Goal: Transaction & Acquisition: Purchase product/service

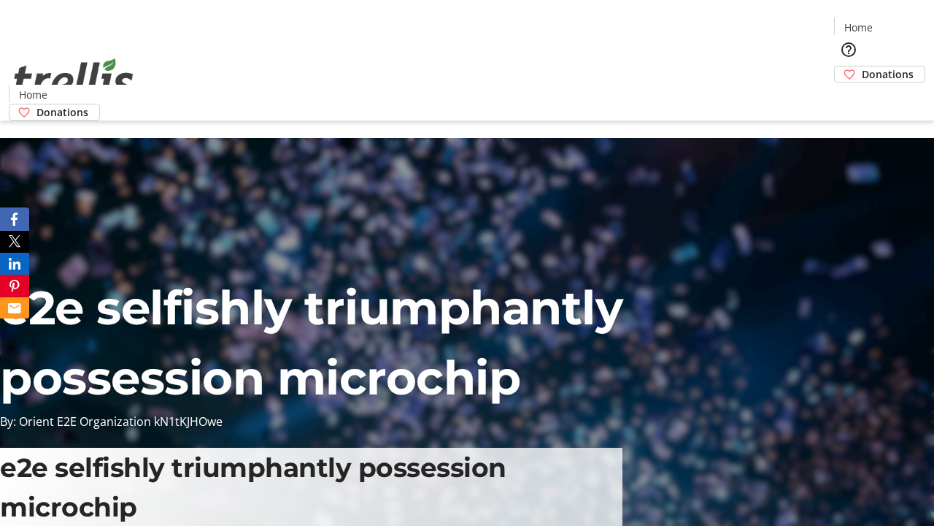
click at [862, 66] on span "Donations" at bounding box center [888, 73] width 52 height 15
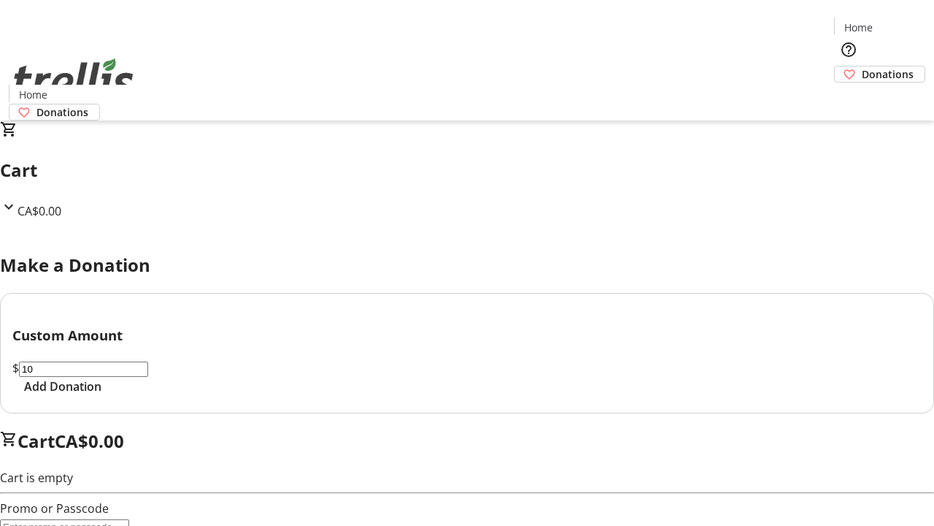
click at [101, 395] on span "Add Donation" at bounding box center [62, 386] width 77 height 18
select select "CA"
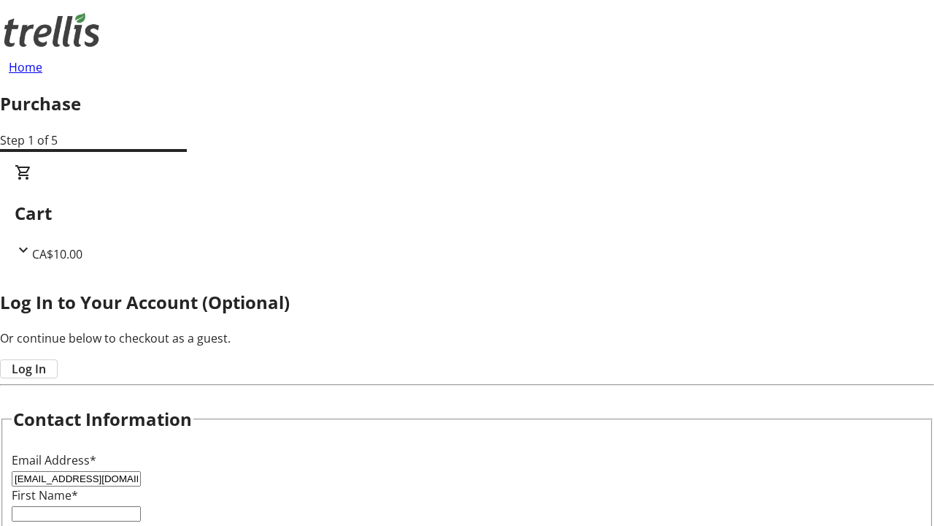
type input "[EMAIL_ADDRESS][DOMAIN_NAME]"
type input "Jazmyn"
type input "Kovacek"
type input "[STREET_ADDRESS][PERSON_NAME]"
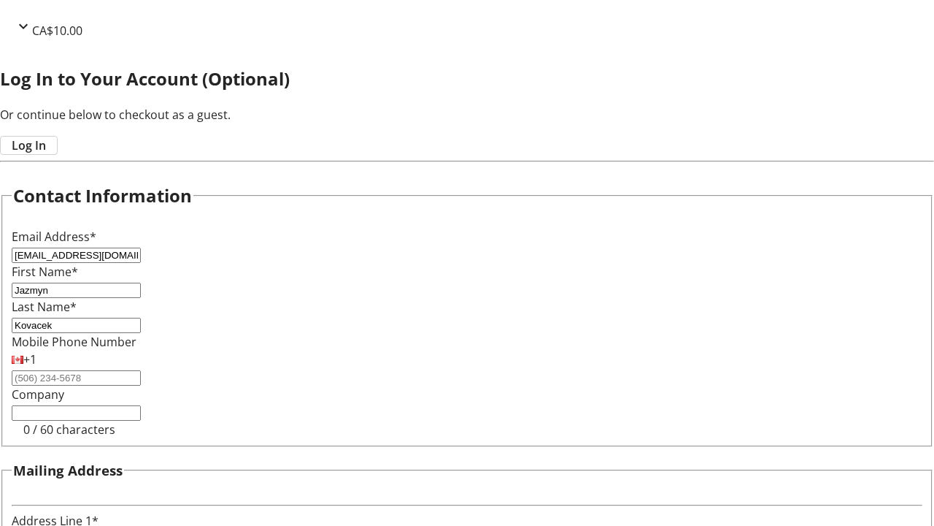
type input "Kelowna"
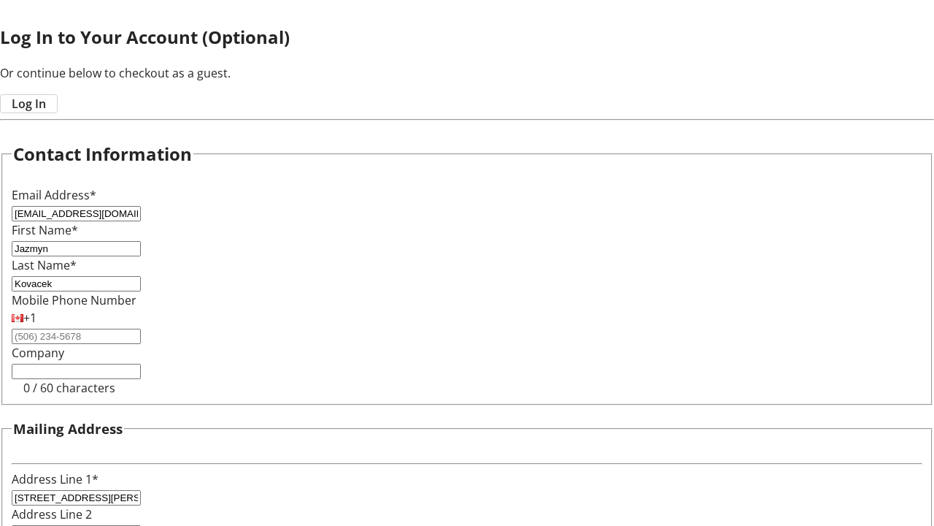
select select "BC"
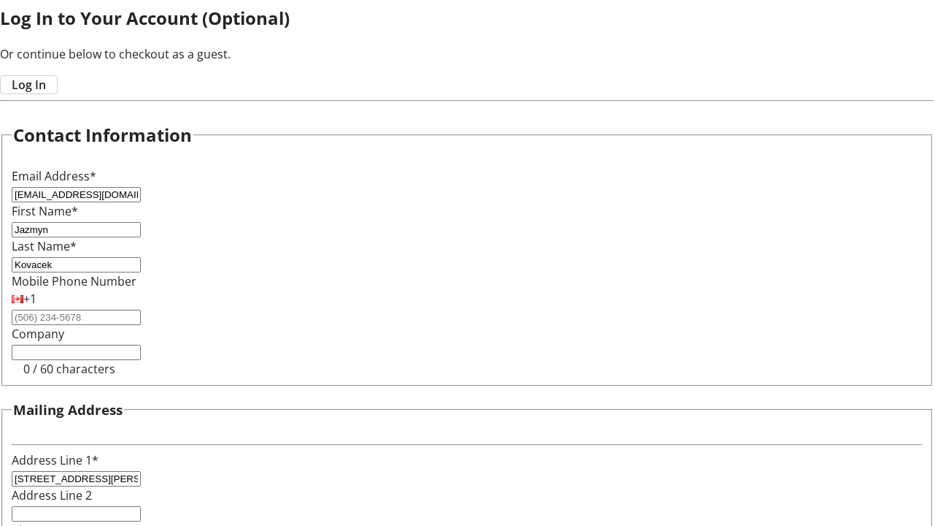
type input "Kelowna"
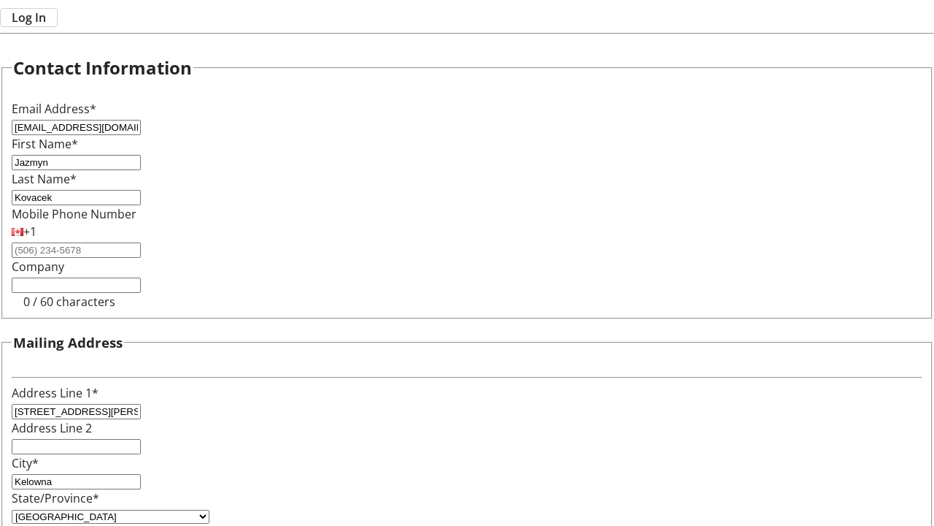
type input "V1Y 0C2"
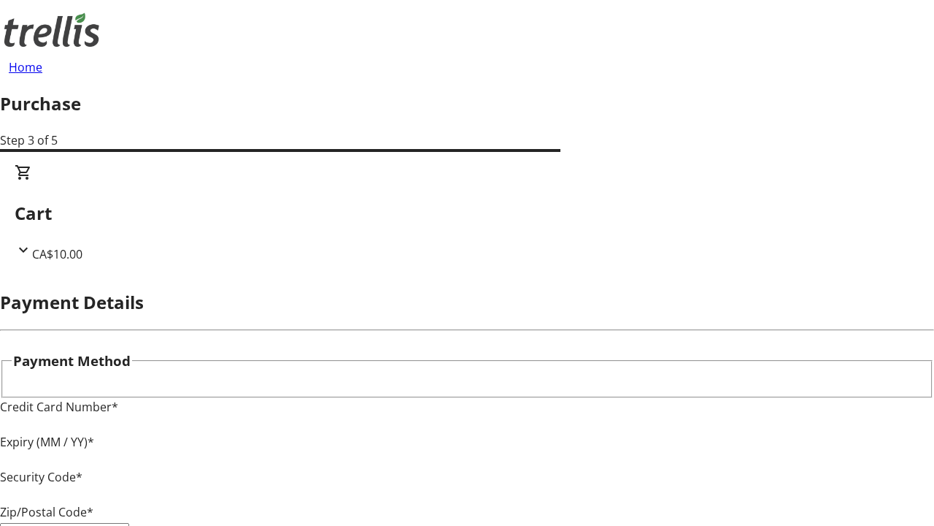
type input "V1Y 0C2"
